Goal: Information Seeking & Learning: Learn about a topic

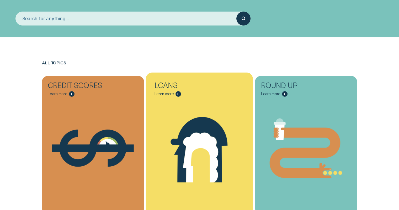
scroll to position [105, 0]
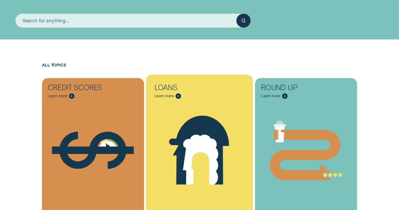
click at [190, 130] on icon "Loans - Learn more" at bounding box center [199, 149] width 60 height 69
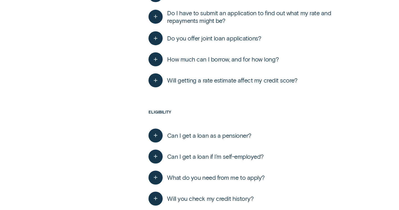
scroll to position [236, 0]
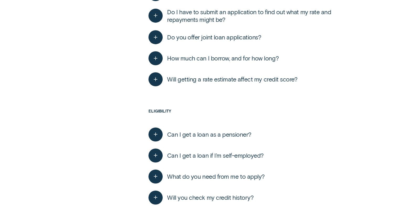
click at [199, 82] on span "Will getting a rate estimate affect my credit score?" at bounding box center [232, 79] width 130 height 8
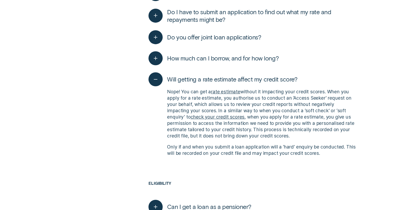
click at [199, 82] on span "Will getting a rate estimate affect my credit score?" at bounding box center [232, 79] width 130 height 8
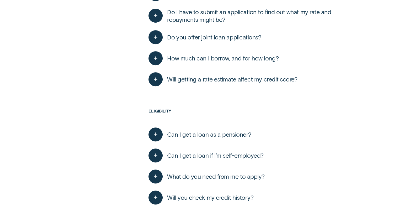
click at [199, 82] on span "Will getting a rate estimate affect my credit score?" at bounding box center [232, 79] width 130 height 8
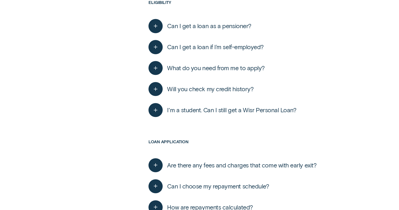
scroll to position [420, 0]
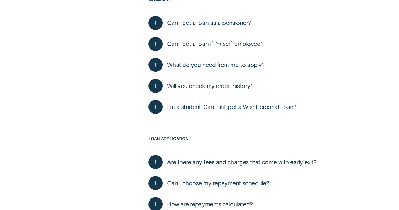
click at [241, 157] on button "Are there any fees and charges that come with early exit?" at bounding box center [232, 162] width 168 height 14
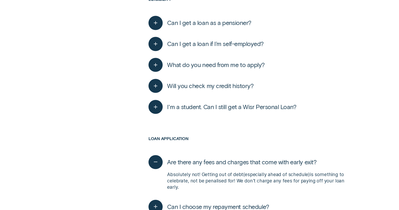
click at [241, 157] on button "Are there any fees and charges that come with early exit?" at bounding box center [232, 162] width 168 height 14
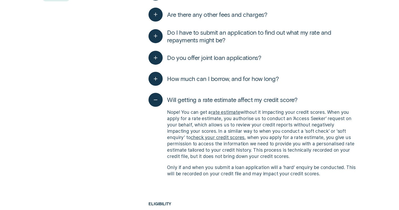
scroll to position [233, 0]
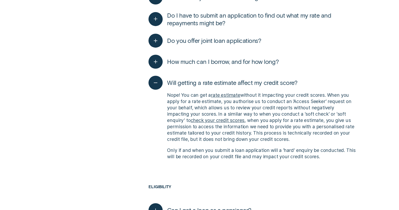
click at [262, 60] on span "How much can I borrow, and for how long?" at bounding box center [222, 62] width 111 height 8
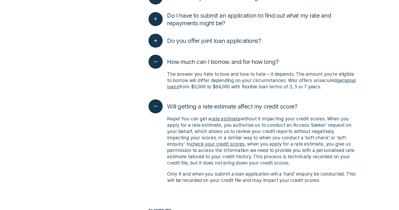
click at [262, 60] on span "How much can I borrow, and for how long?" at bounding box center [222, 62] width 111 height 8
